Goal: Transaction & Acquisition: Purchase product/service

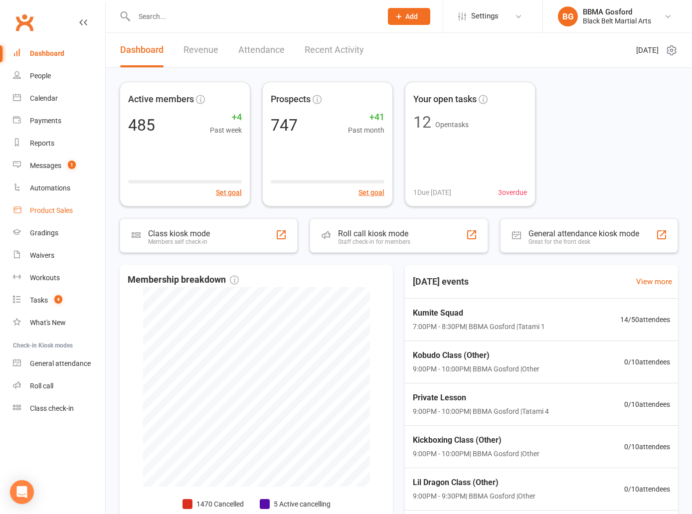
click at [57, 213] on div "Product Sales" at bounding box center [51, 211] width 43 height 8
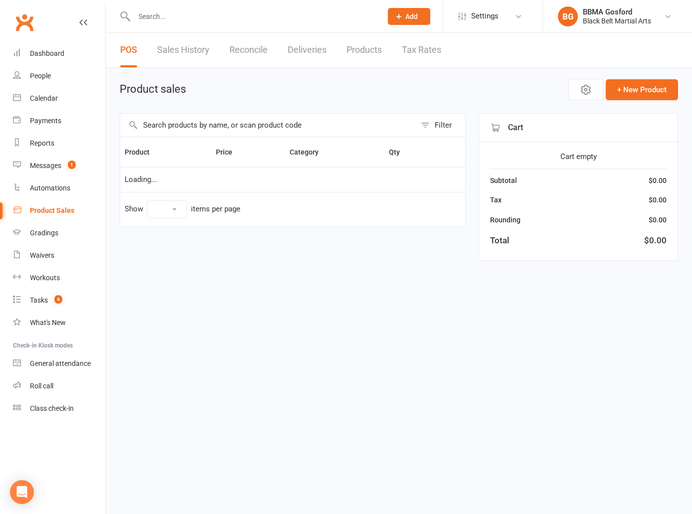
select select "100"
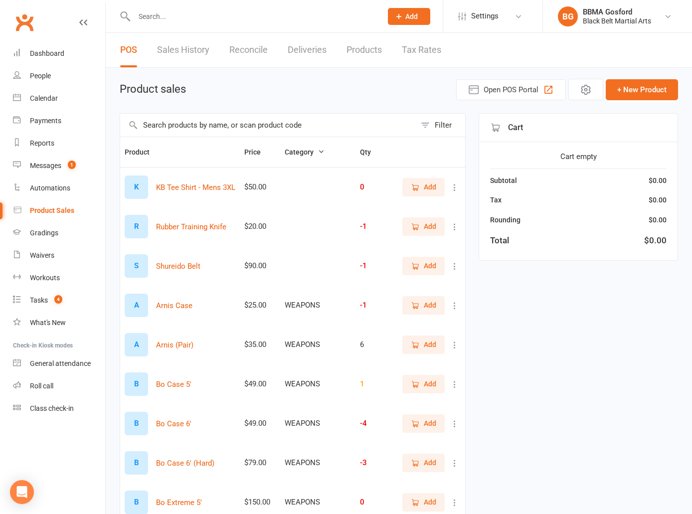
click at [259, 121] on input "text" at bounding box center [268, 125] width 296 height 23
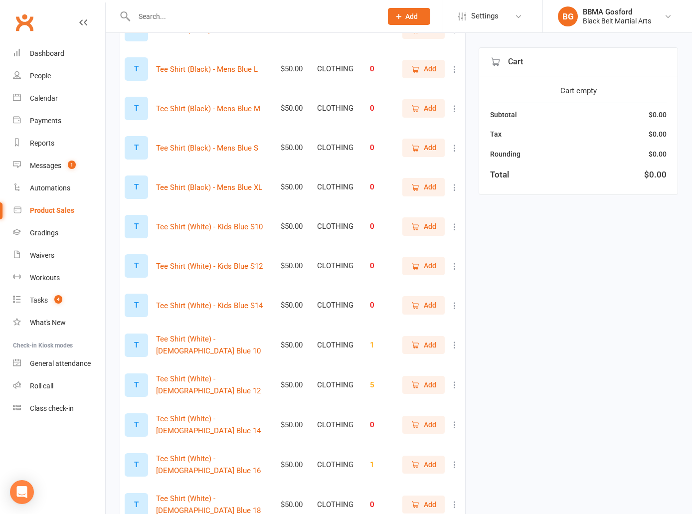
scroll to position [1226, 0]
type input "blue"
click at [429, 346] on span "Add" at bounding box center [430, 344] width 12 height 11
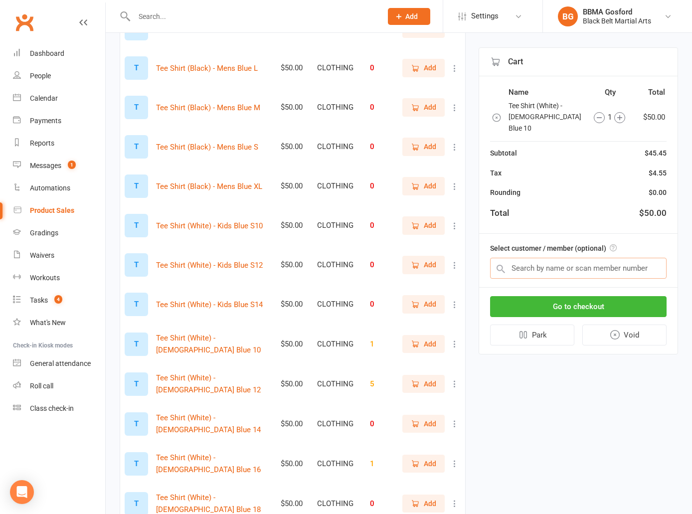
click at [429, 261] on input "text" at bounding box center [578, 268] width 177 height 21
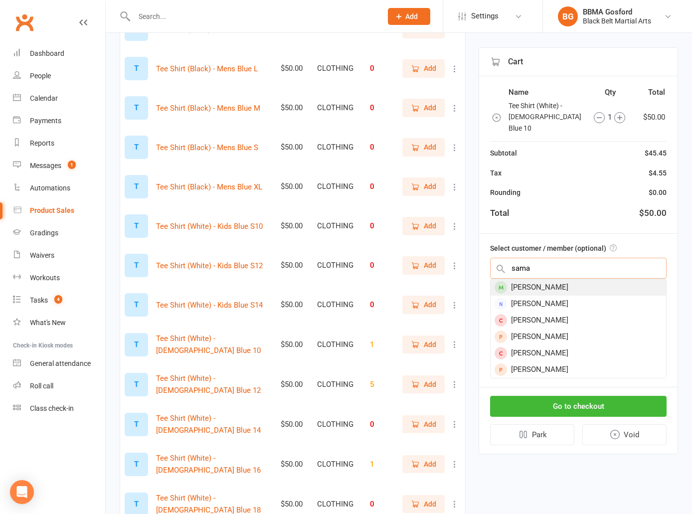
type input "sama"
drag, startPoint x: 546, startPoint y: 279, endPoint x: 556, endPoint y: 315, distance: 37.8
click at [429, 279] on div "[PERSON_NAME]" at bounding box center [579, 287] width 176 height 16
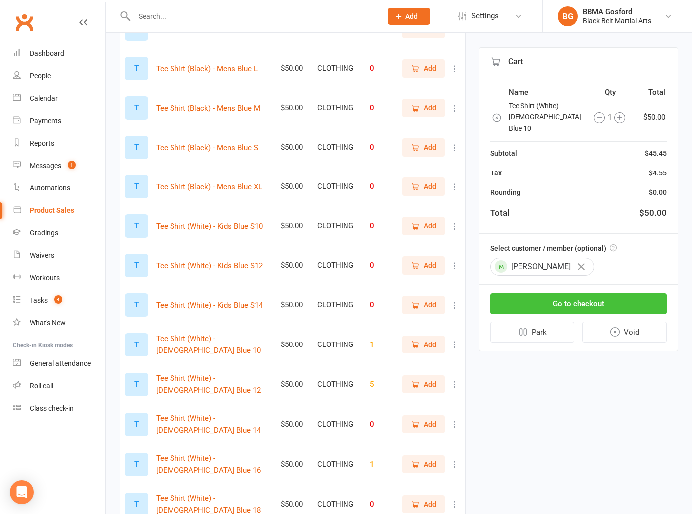
click at [429, 293] on button "Go to checkout" at bounding box center [578, 303] width 177 height 21
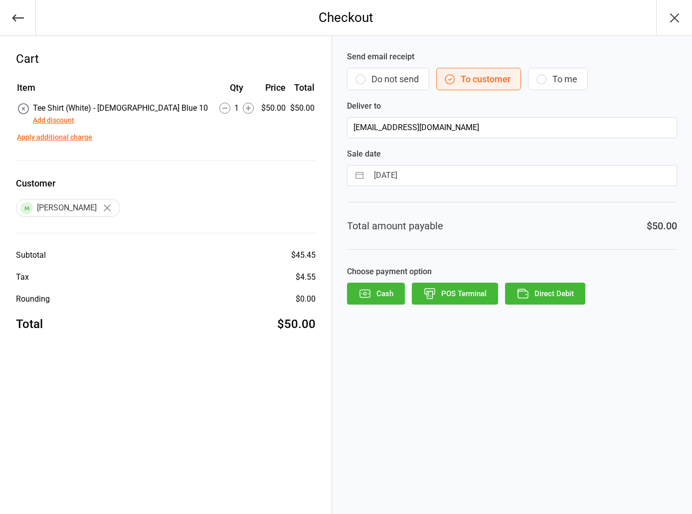
click at [472, 296] on button "POS Terminal" at bounding box center [455, 294] width 86 height 22
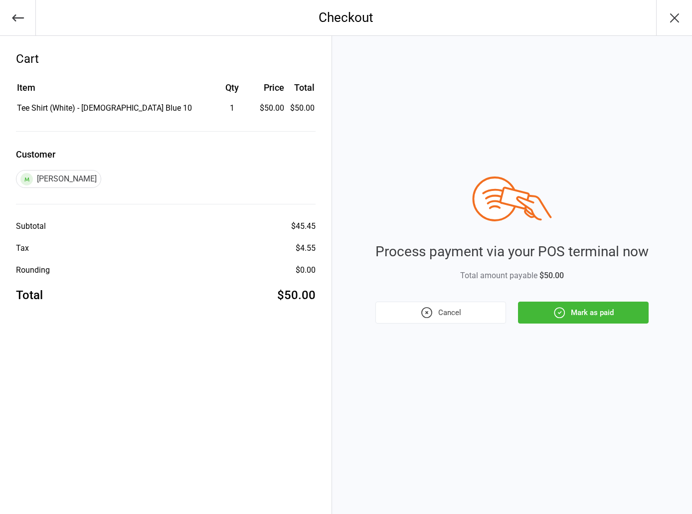
click at [559, 315] on icon "button" at bounding box center [559, 312] width 13 height 13
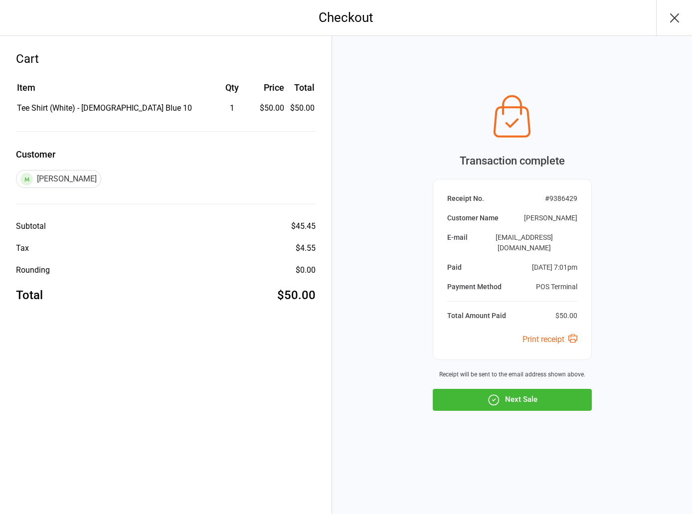
click at [524, 393] on button "Next Sale" at bounding box center [512, 400] width 159 height 22
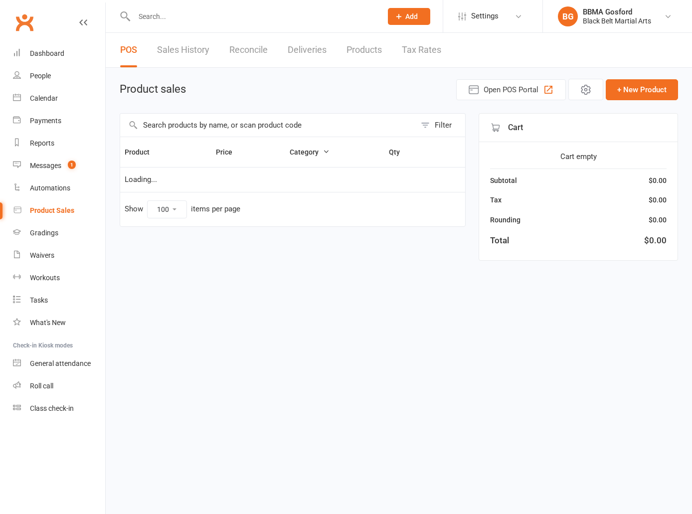
select select "100"
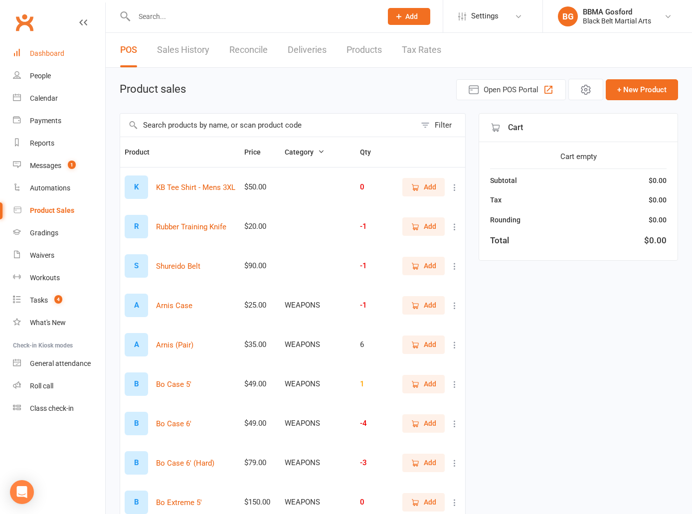
click at [58, 52] on div "Dashboard" at bounding box center [47, 53] width 34 height 8
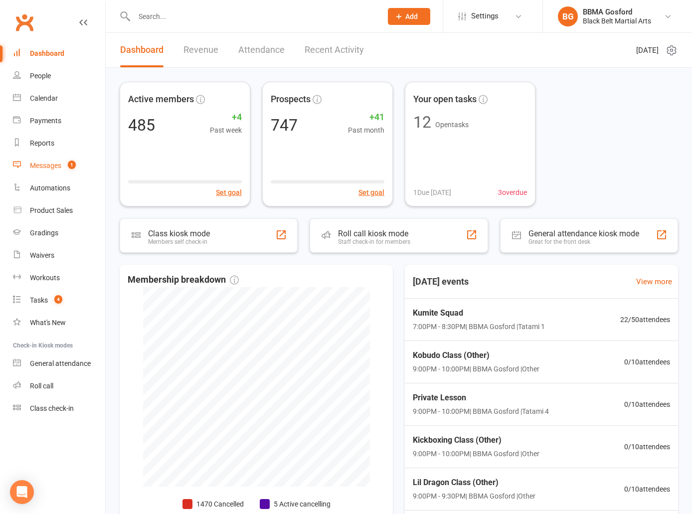
click at [44, 163] on div "Messages" at bounding box center [45, 166] width 31 height 8
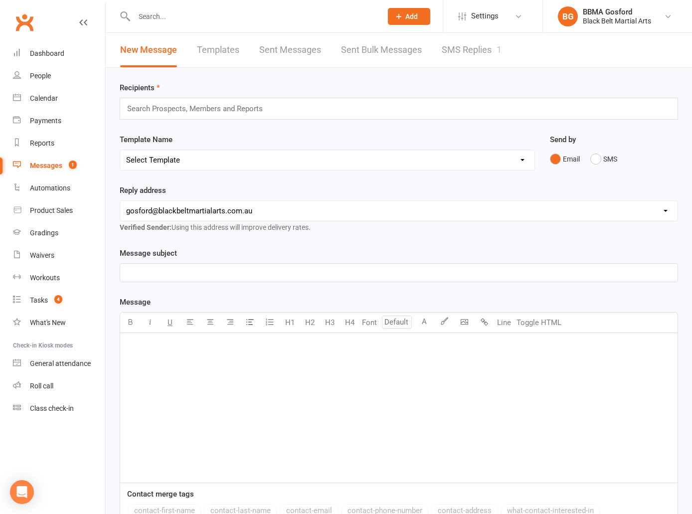
click at [476, 53] on link "SMS Replies 1" at bounding box center [472, 50] width 60 height 34
